Goal: Transaction & Acquisition: Purchase product/service

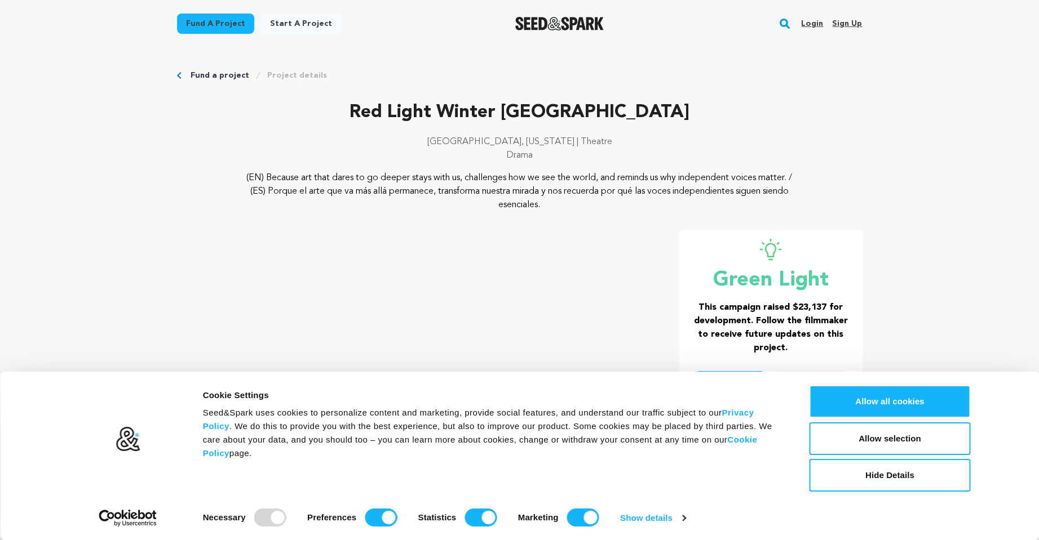
scroll to position [113, 0]
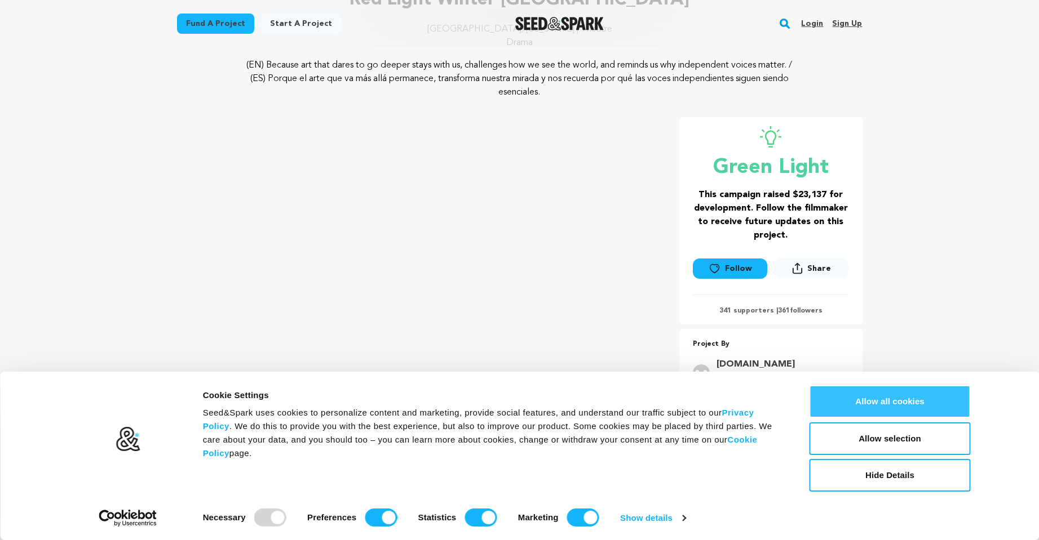
click at [955, 409] on button "Allow all cookies" at bounding box center [889, 401] width 161 height 33
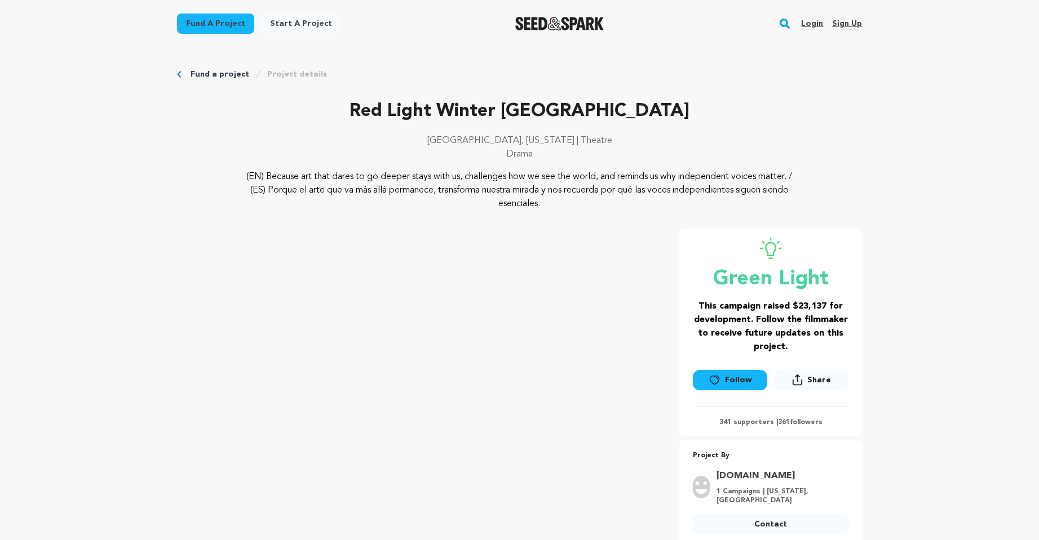
scroll to position [0, 0]
click at [212, 79] on link "Fund a project" at bounding box center [219, 75] width 59 height 11
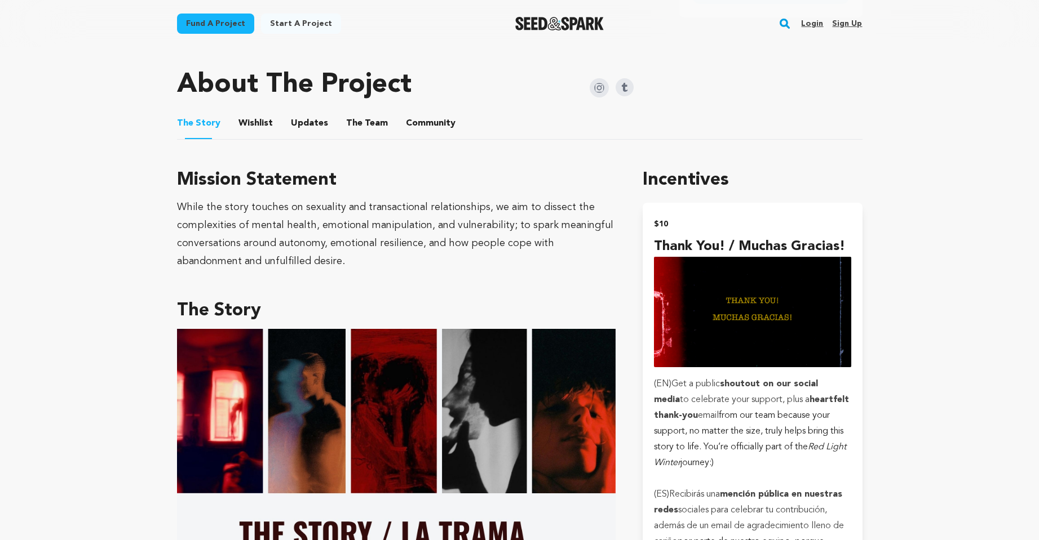
scroll to position [563, 0]
